Goal: Task Accomplishment & Management: Complete application form

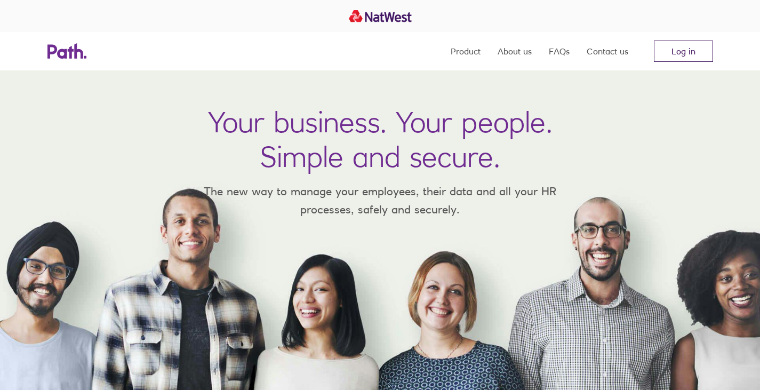
click at [673, 51] on link "Log in" at bounding box center [683, 51] width 59 height 21
